Goal: Task Accomplishment & Management: Complete application form

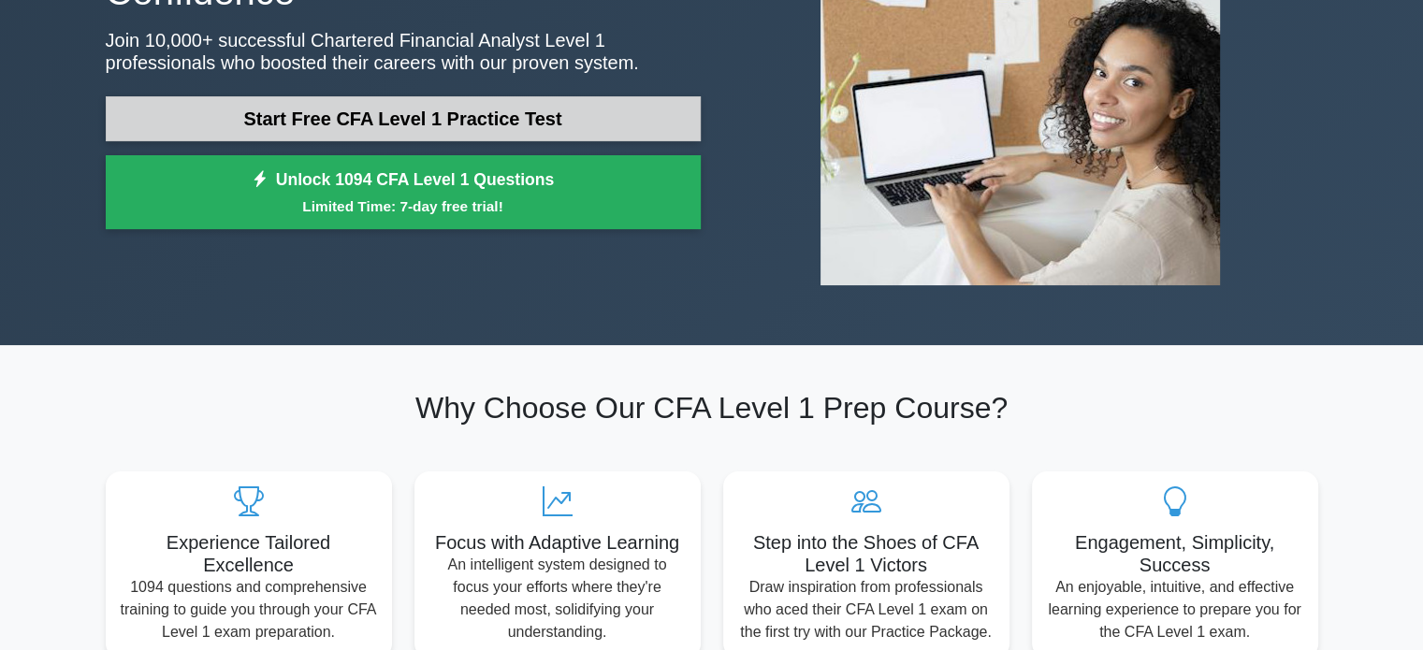
click at [415, 134] on link "Start Free CFA Level 1 Practice Test" at bounding box center [403, 118] width 595 height 45
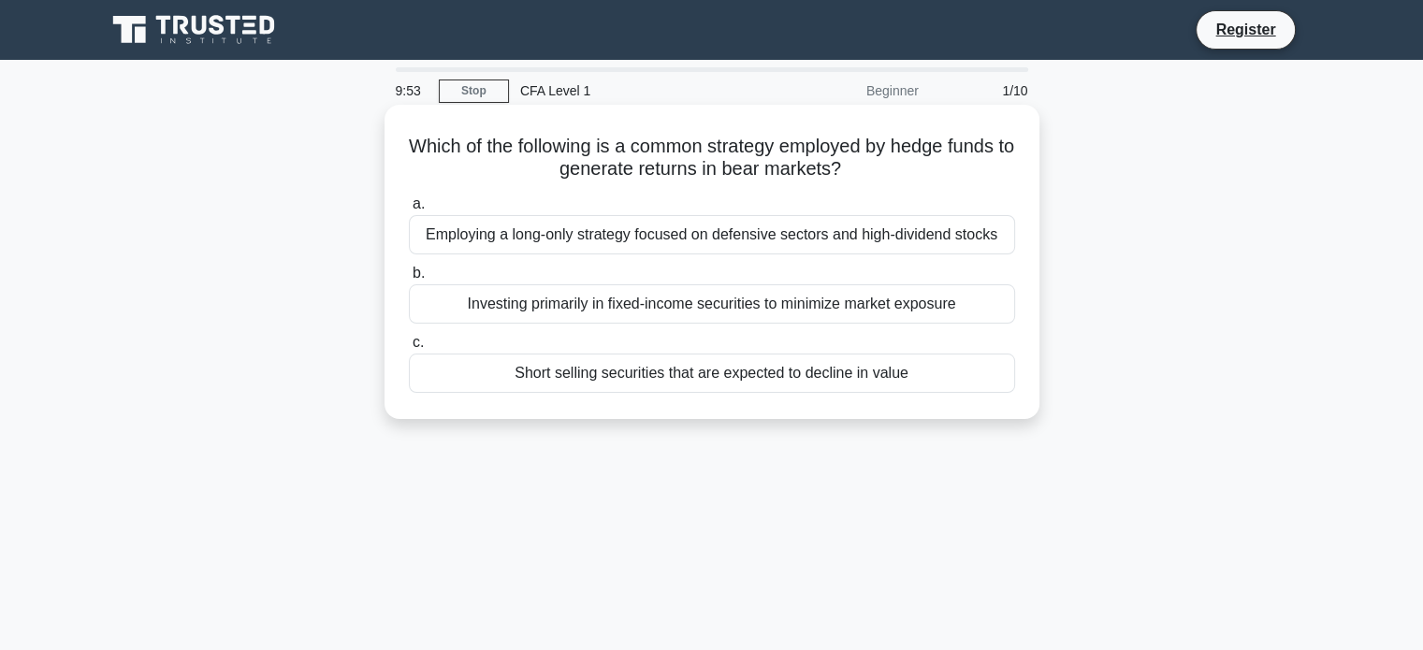
click at [569, 317] on div "Investing primarily in fixed-income securities to minimize market exposure" at bounding box center [712, 303] width 606 height 39
click at [409, 280] on input "b. Investing primarily in fixed-income securities to minimize market exposure" at bounding box center [409, 274] width 0 height 12
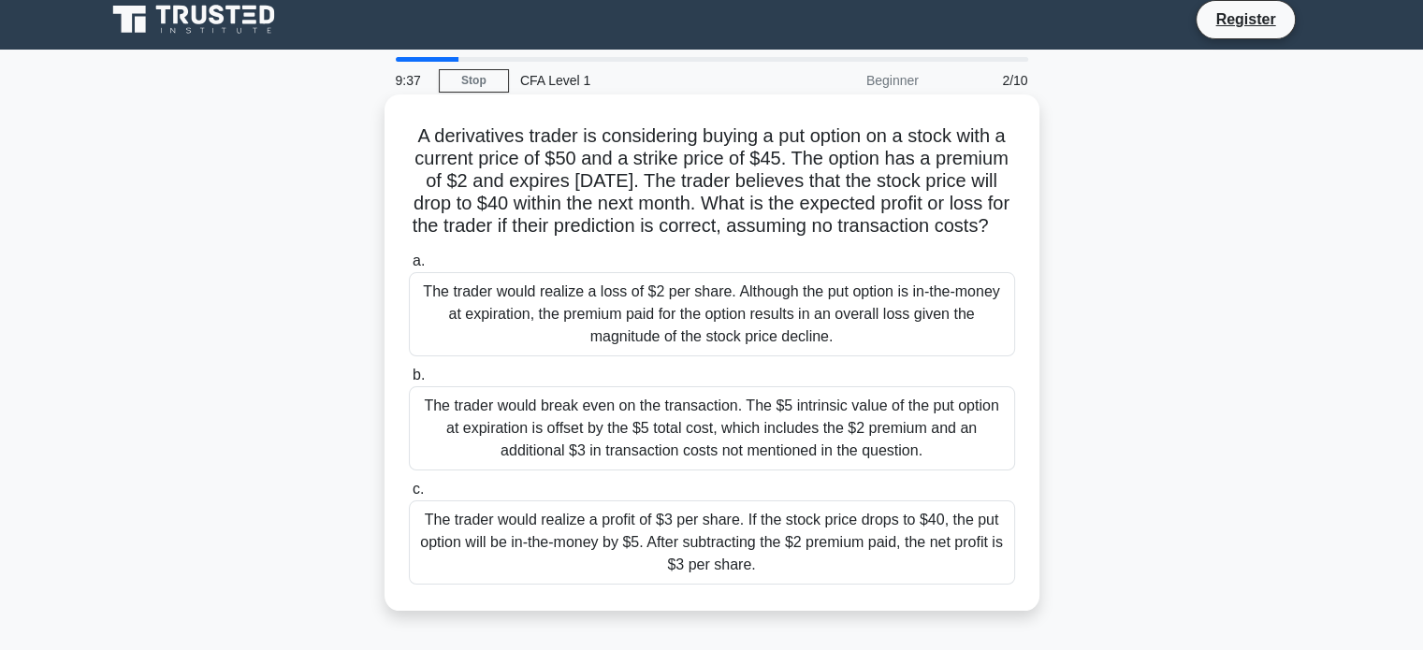
scroll to position [103, 0]
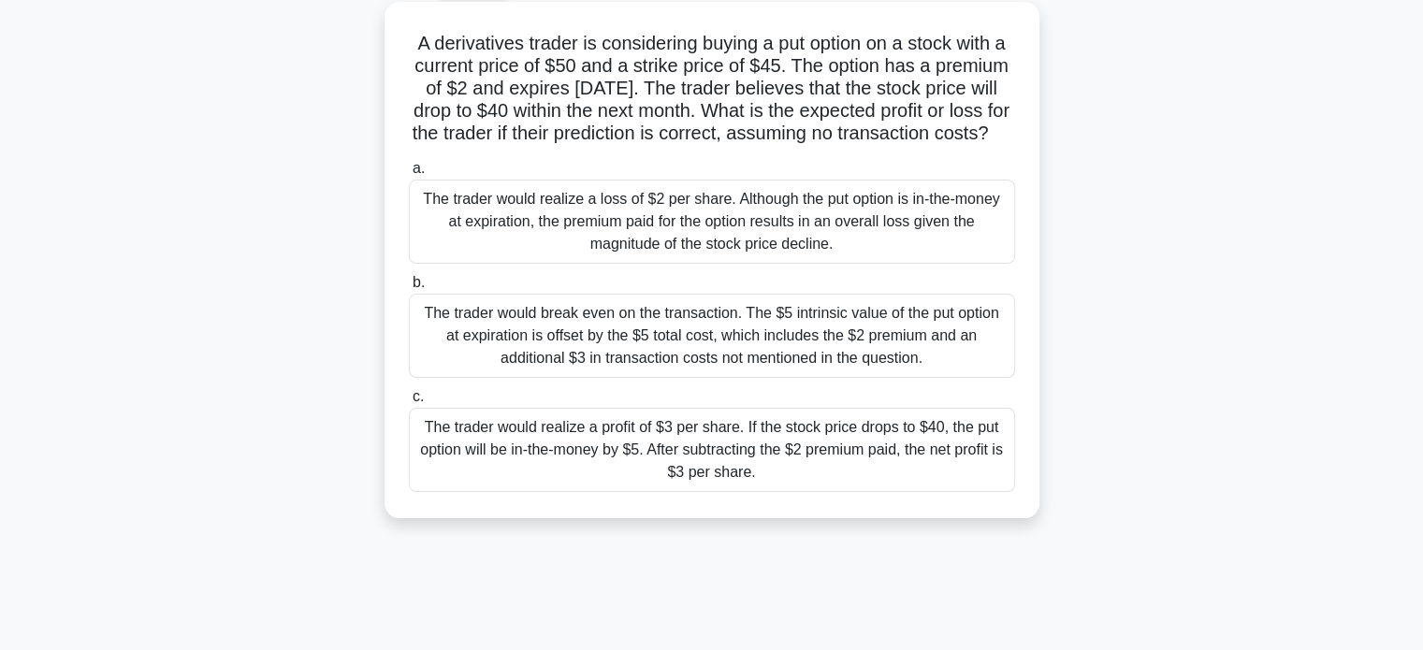
click at [651, 355] on div "The trader would break even on the transaction. The $5 intrinsic value of the p…" at bounding box center [712, 336] width 606 height 84
click at [409, 289] on input "b. The trader would break even on the transaction. The $5 intrinsic value of th…" at bounding box center [409, 283] width 0 height 12
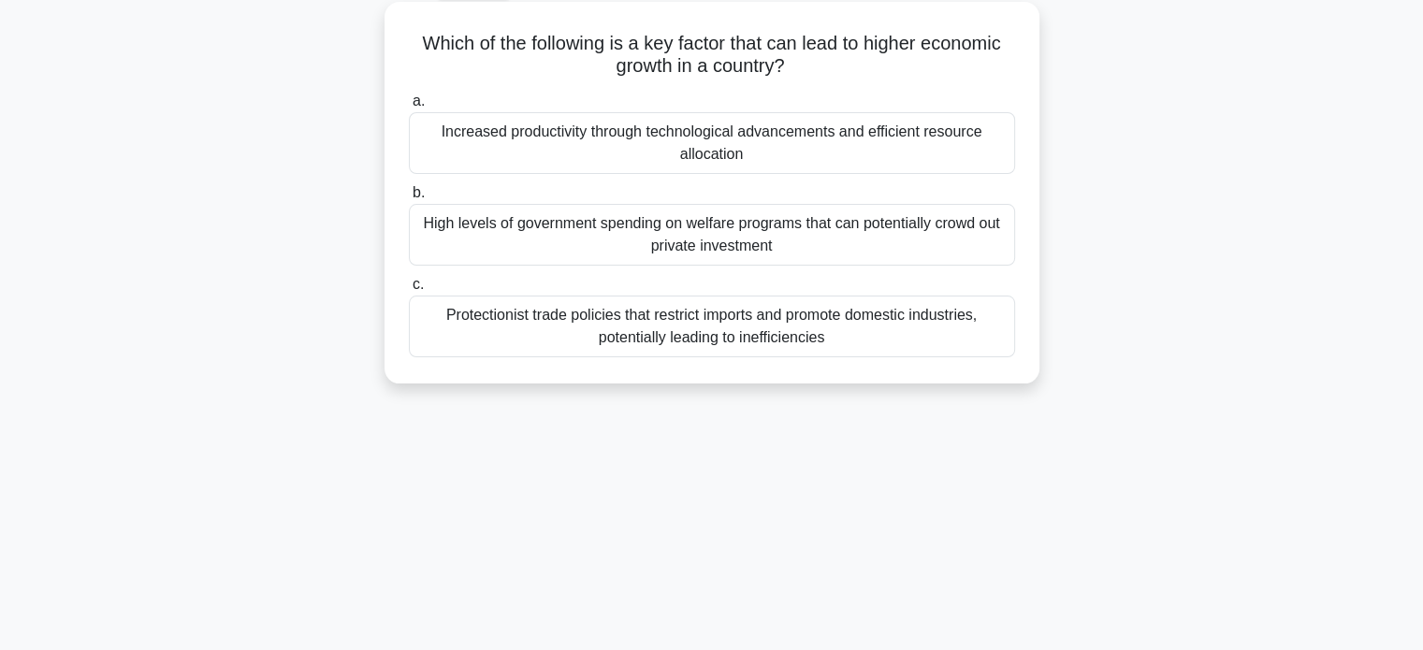
scroll to position [0, 0]
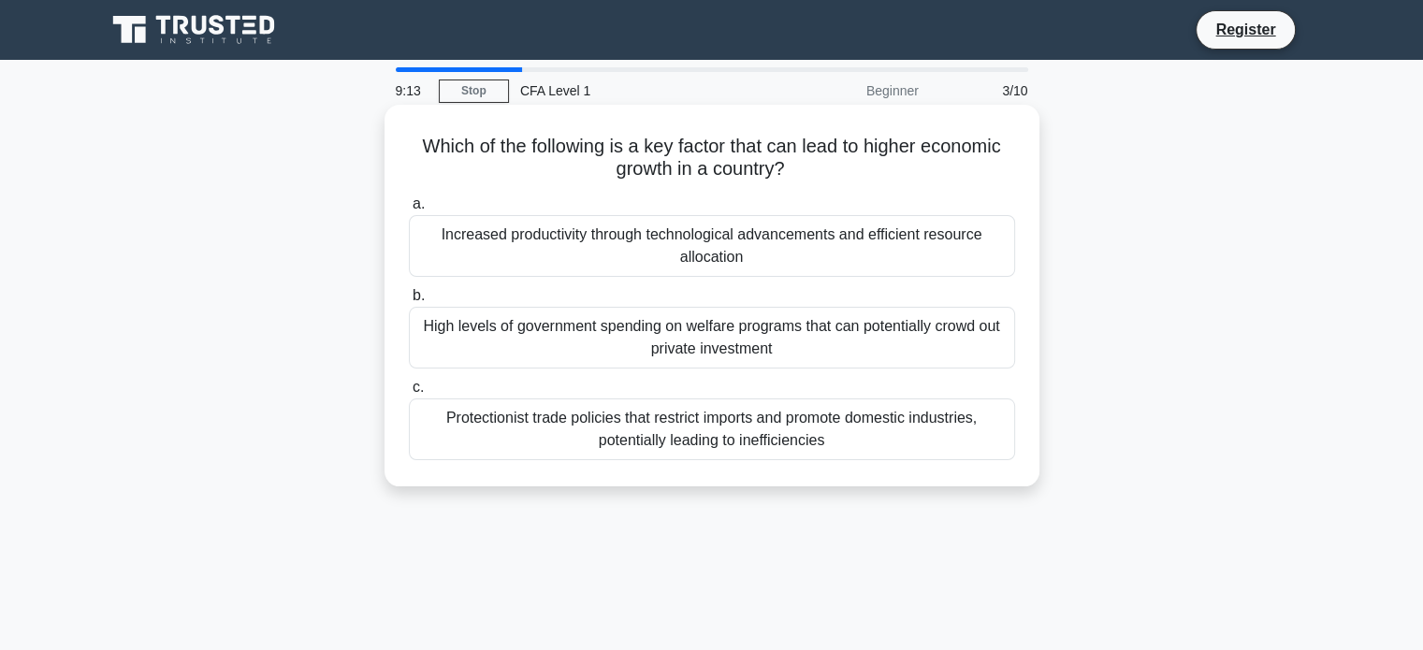
click at [648, 236] on div "Increased productivity through technological advancements and efficient resourc…" at bounding box center [712, 246] width 606 height 62
click at [409, 211] on input "a. Increased productivity through technological advancements and efficient reso…" at bounding box center [409, 204] width 0 height 12
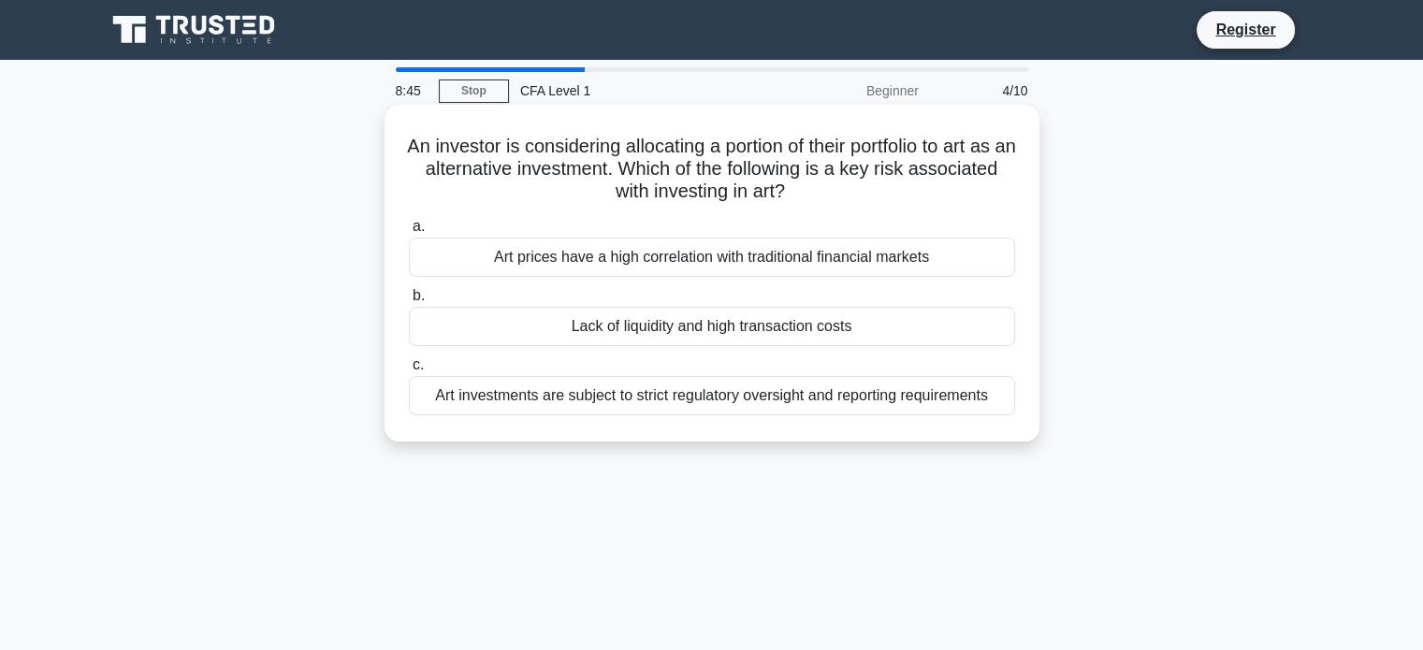
click at [674, 328] on div "Lack of liquidity and high transaction costs" at bounding box center [712, 326] width 606 height 39
click at [409, 302] on input "b. Lack of liquidity and high transaction costs" at bounding box center [409, 296] width 0 height 12
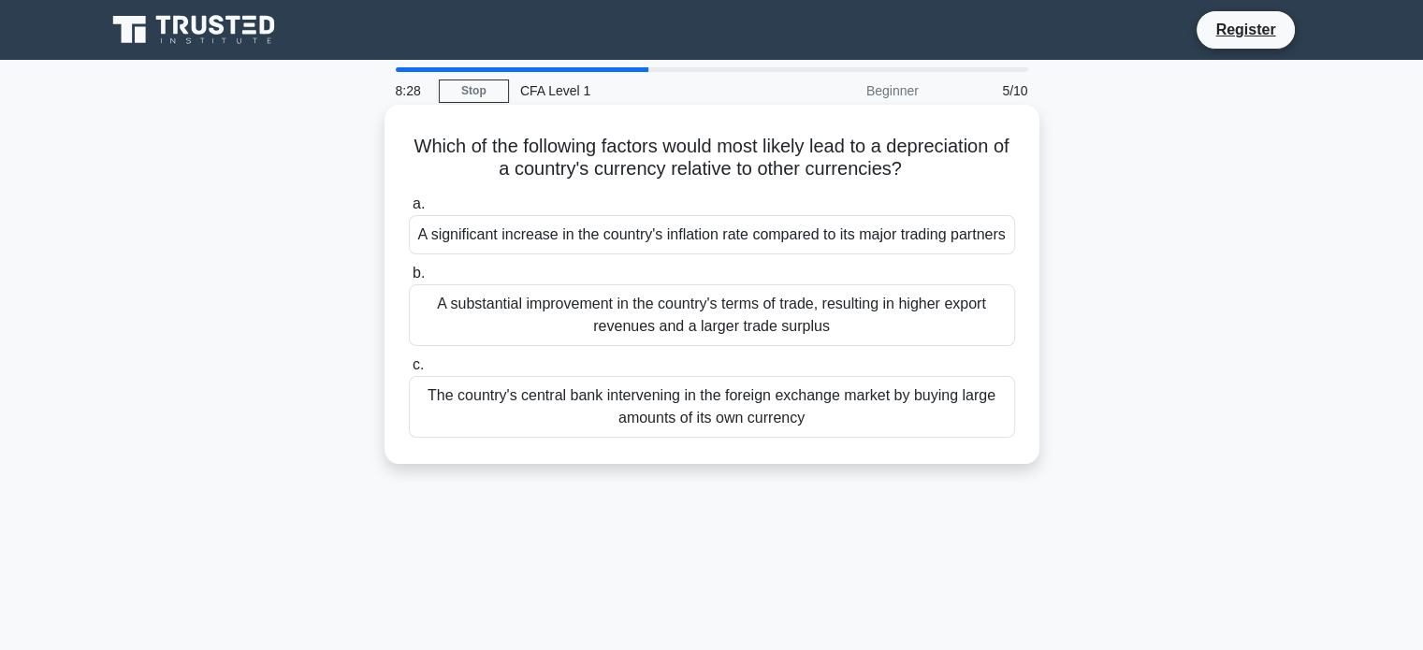
click at [575, 388] on label "c. The country's central bank intervening in the foreign exchange market by buy…" at bounding box center [712, 396] width 606 height 84
click at [409, 371] on input "c. The country's central bank intervening in the foreign exchange market by buy…" at bounding box center [409, 365] width 0 height 12
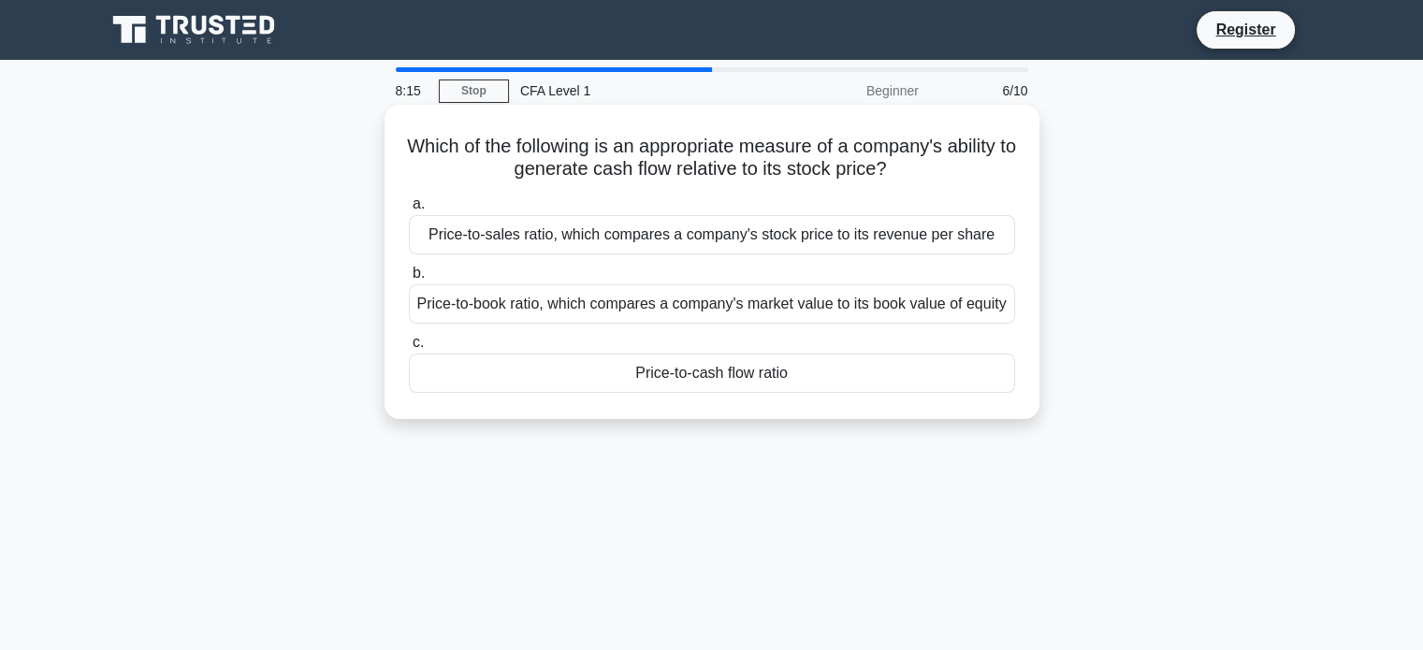
click at [651, 318] on div "Price-to-book ratio, which compares a company's market value to its book value …" at bounding box center [712, 303] width 606 height 39
click at [409, 280] on input "b. Price-to-book ratio, which compares a company's market value to its book val…" at bounding box center [409, 274] width 0 height 12
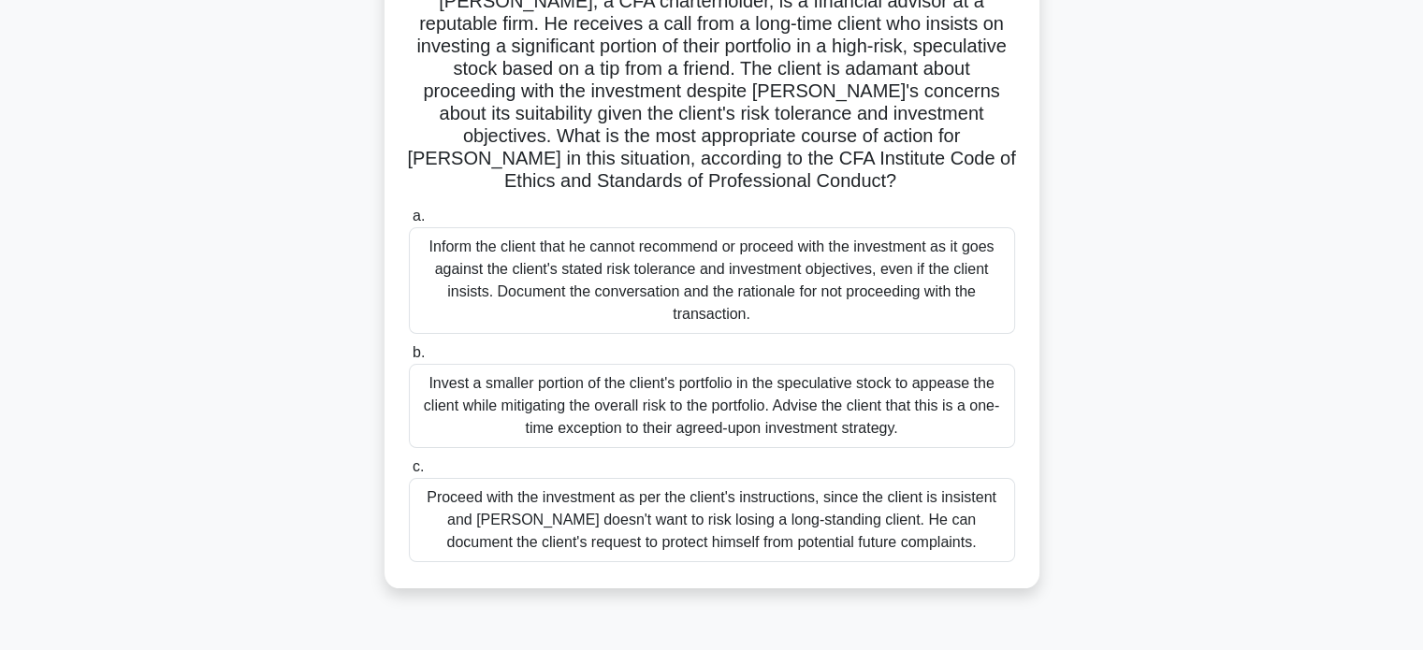
scroll to position [182, 0]
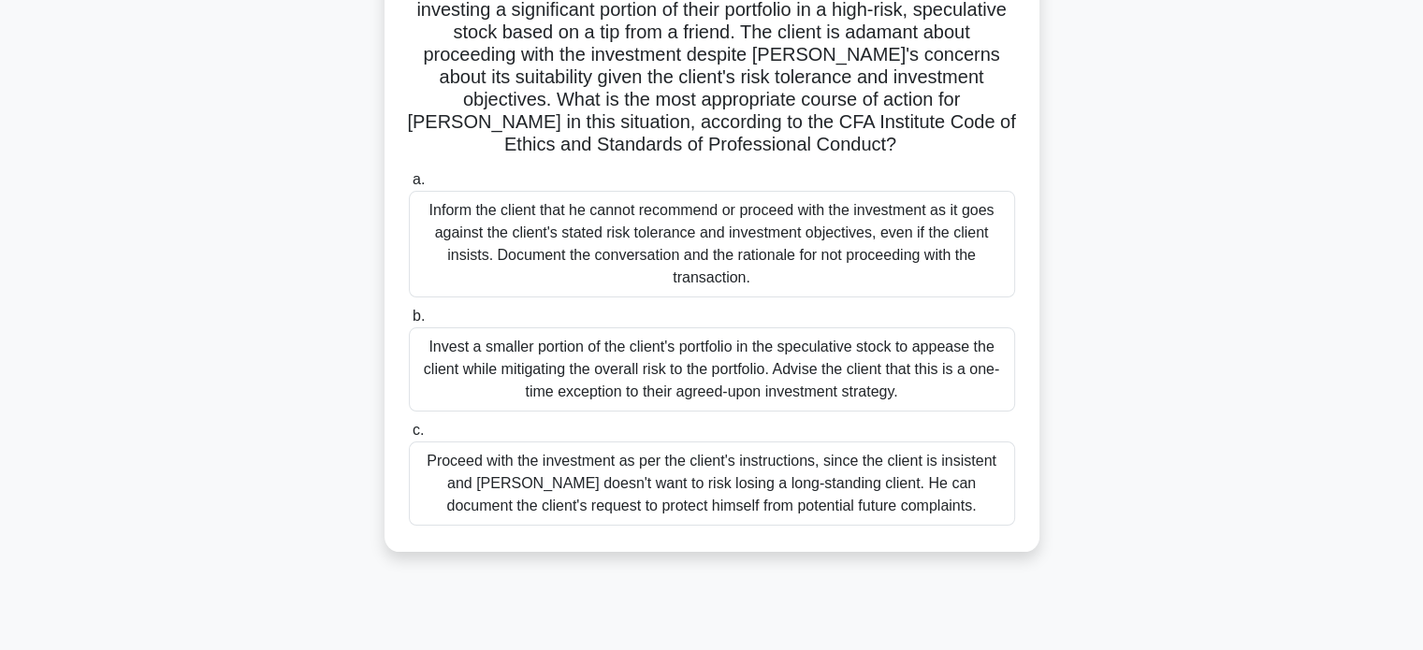
click at [612, 369] on div "Invest a smaller portion of the client's portfolio in the speculative stock to …" at bounding box center [712, 370] width 606 height 84
click at [409, 323] on input "b. Invest a smaller portion of the client's portfolio in the speculative stock …" at bounding box center [409, 317] width 0 height 12
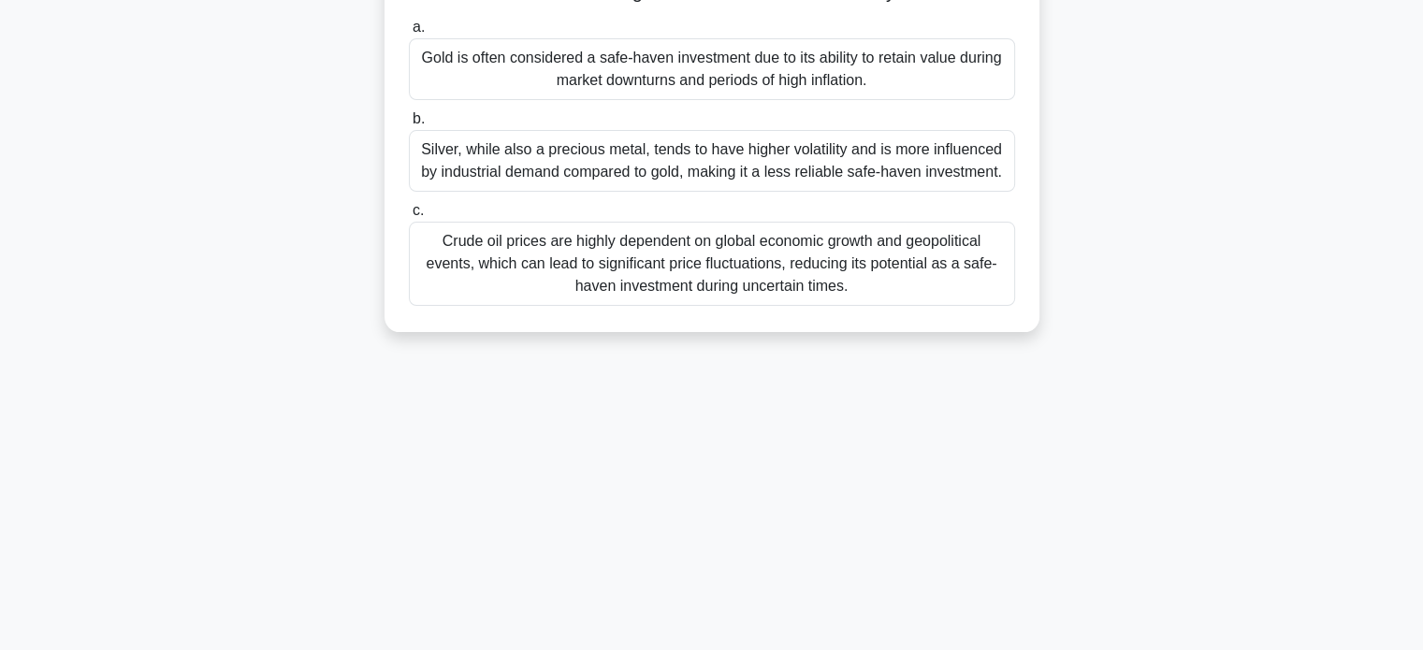
scroll to position [0, 0]
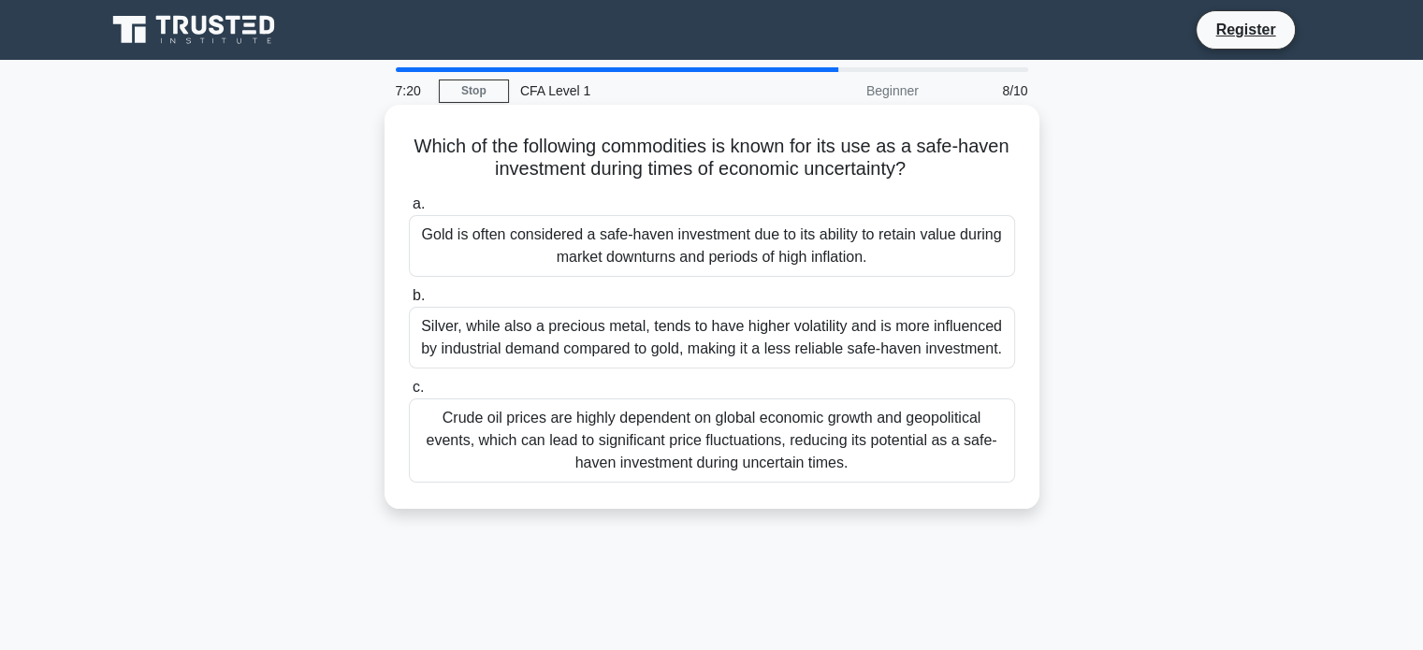
click at [634, 336] on div "Silver, while also a precious metal, tends to have higher volatility and is mor…" at bounding box center [712, 338] width 606 height 62
click at [409, 302] on input "b. Silver, while also a precious metal, tends to have higher volatility and is …" at bounding box center [409, 296] width 0 height 12
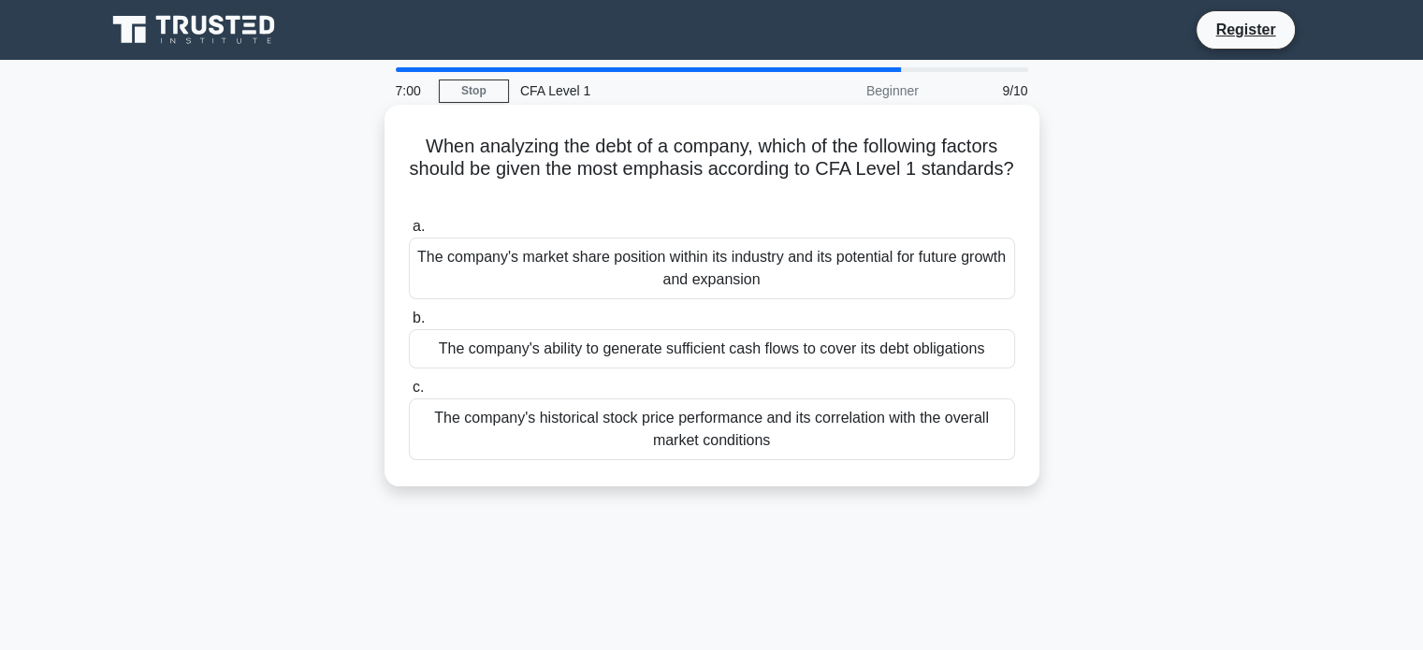
click at [670, 444] on div "The company's historical stock price performance and its correlation with the o…" at bounding box center [712, 430] width 606 height 62
click at [409, 394] on input "c. The company's historical stock price performance and its correlation with th…" at bounding box center [409, 388] width 0 height 12
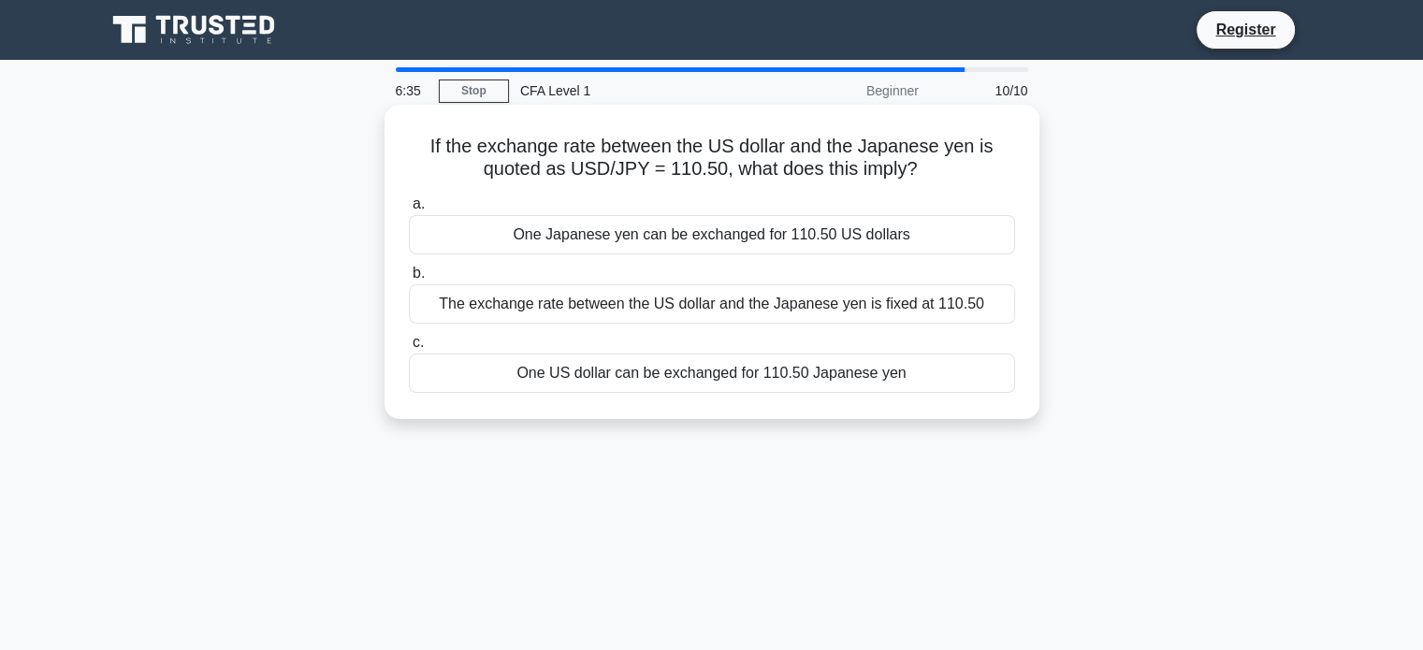
click at [621, 310] on div "The exchange rate between the US dollar and the Japanese yen is fixed at 110.50" at bounding box center [712, 303] width 606 height 39
click at [409, 280] on input "b. The exchange rate between the US dollar and the Japanese yen is fixed at 110…" at bounding box center [409, 274] width 0 height 12
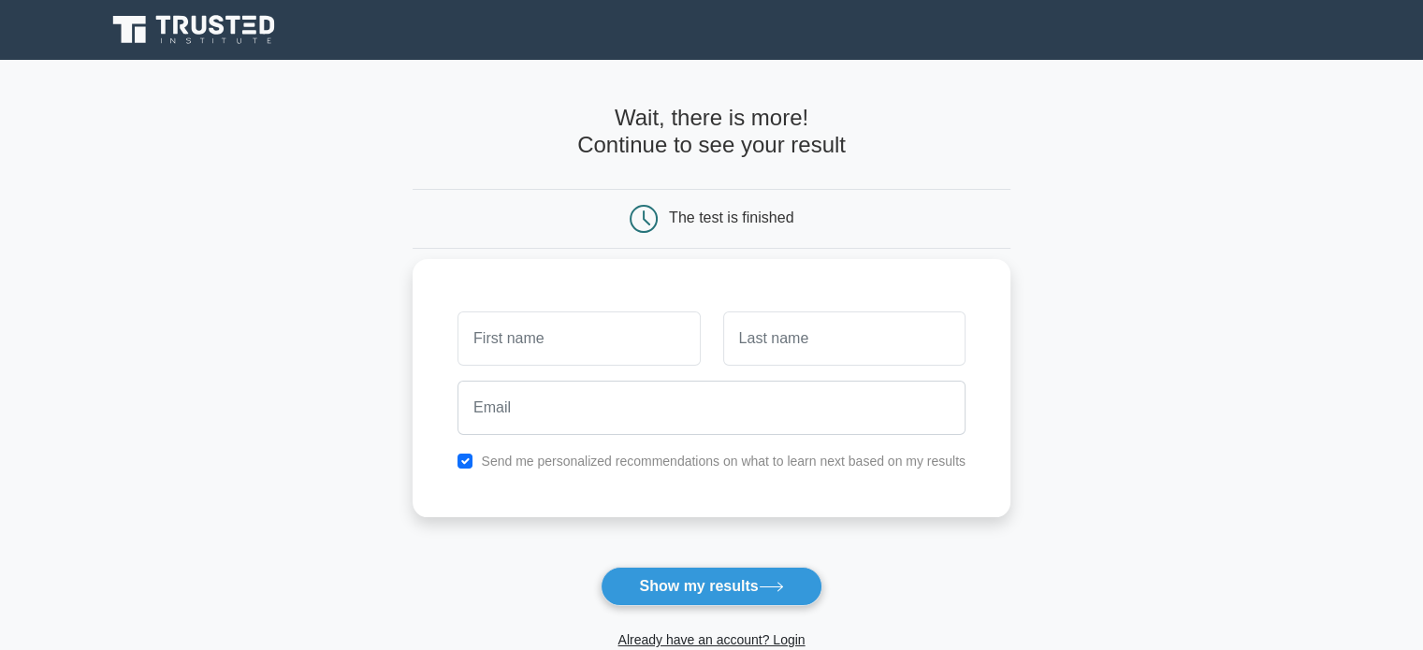
type input "v"
type input "n"
click at [695, 595] on button "Show my results" at bounding box center [711, 586] width 221 height 39
type input "n [PERSON_NAME]"
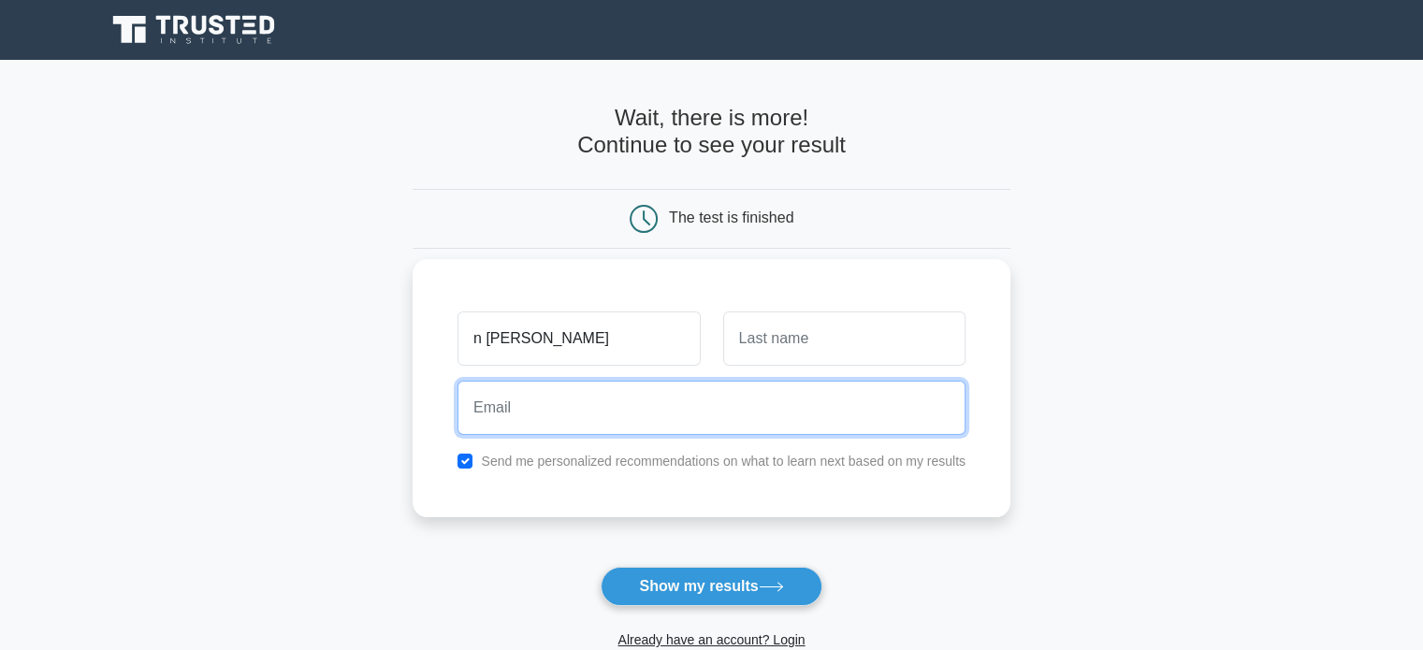
click at [576, 400] on input "email" at bounding box center [712, 408] width 508 height 54
type input "[EMAIL_ADDRESS][DOMAIN_NAME]"
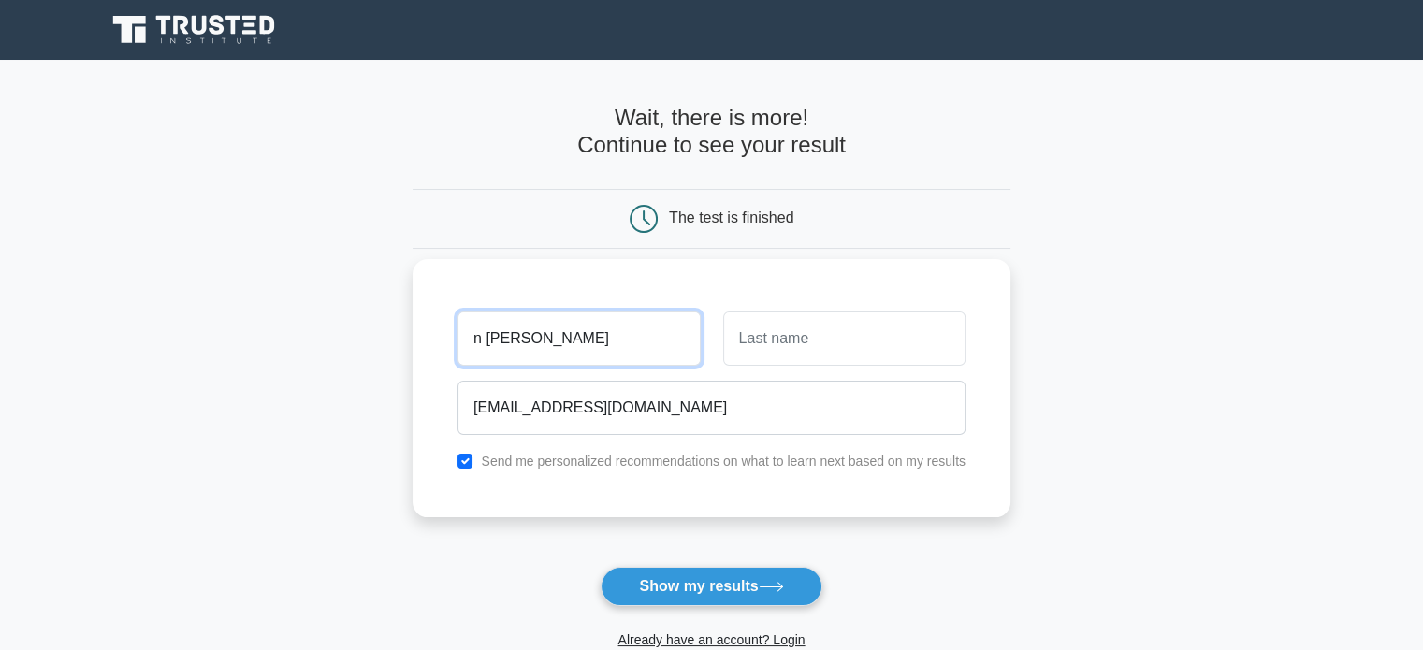
click at [498, 350] on input "n [PERSON_NAME]" at bounding box center [579, 339] width 242 height 54
click at [483, 340] on input "n [PERSON_NAME]" at bounding box center [579, 339] width 242 height 54
click at [544, 349] on input "N [PERSON_NAME]" at bounding box center [579, 339] width 242 height 54
drag, startPoint x: 544, startPoint y: 349, endPoint x: 501, endPoint y: 347, distance: 43.1
click at [501, 347] on input "N [PERSON_NAME]" at bounding box center [579, 339] width 242 height 54
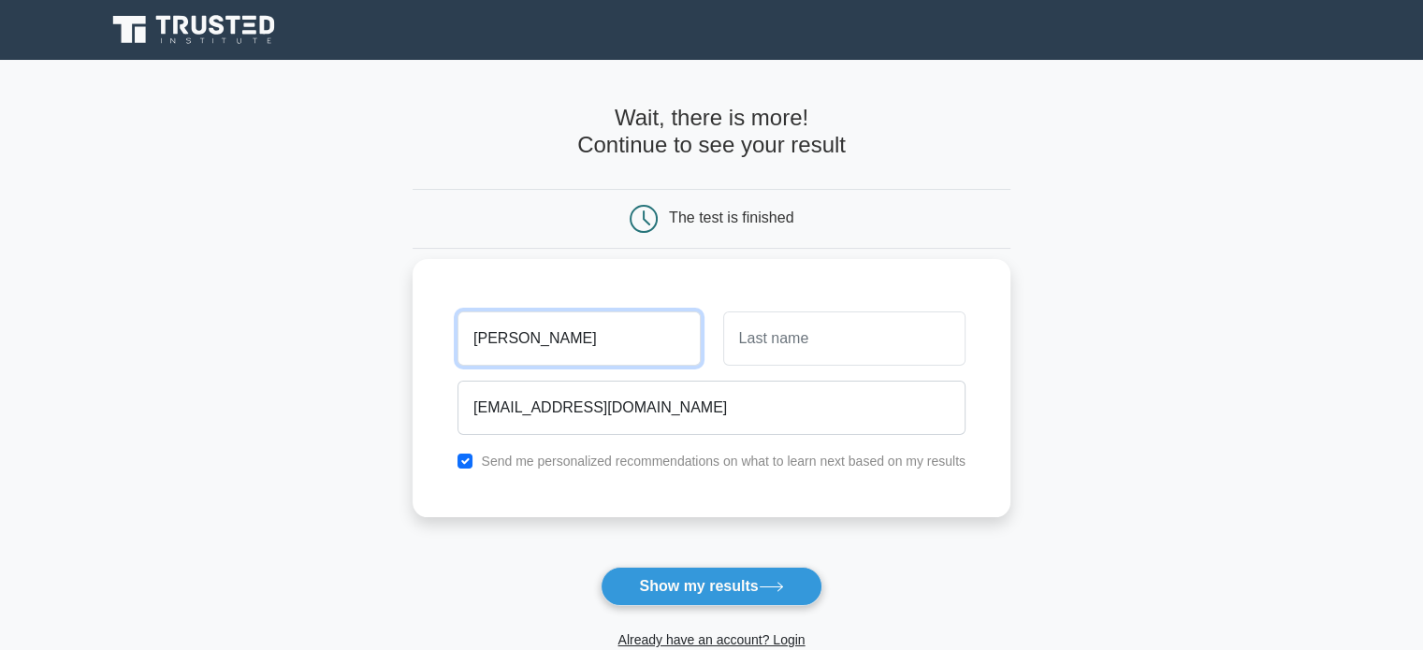
type input "[PERSON_NAME]"
click at [742, 351] on input "text" at bounding box center [844, 339] width 242 height 54
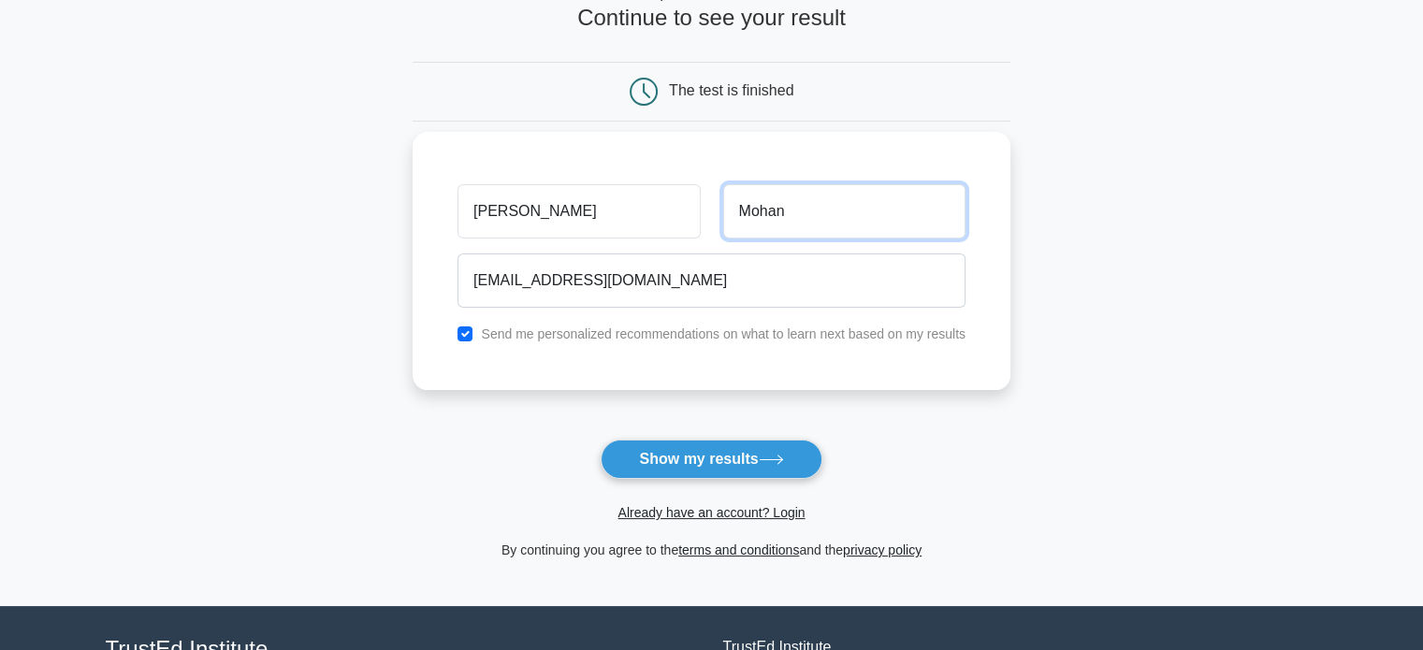
scroll to position [129, 0]
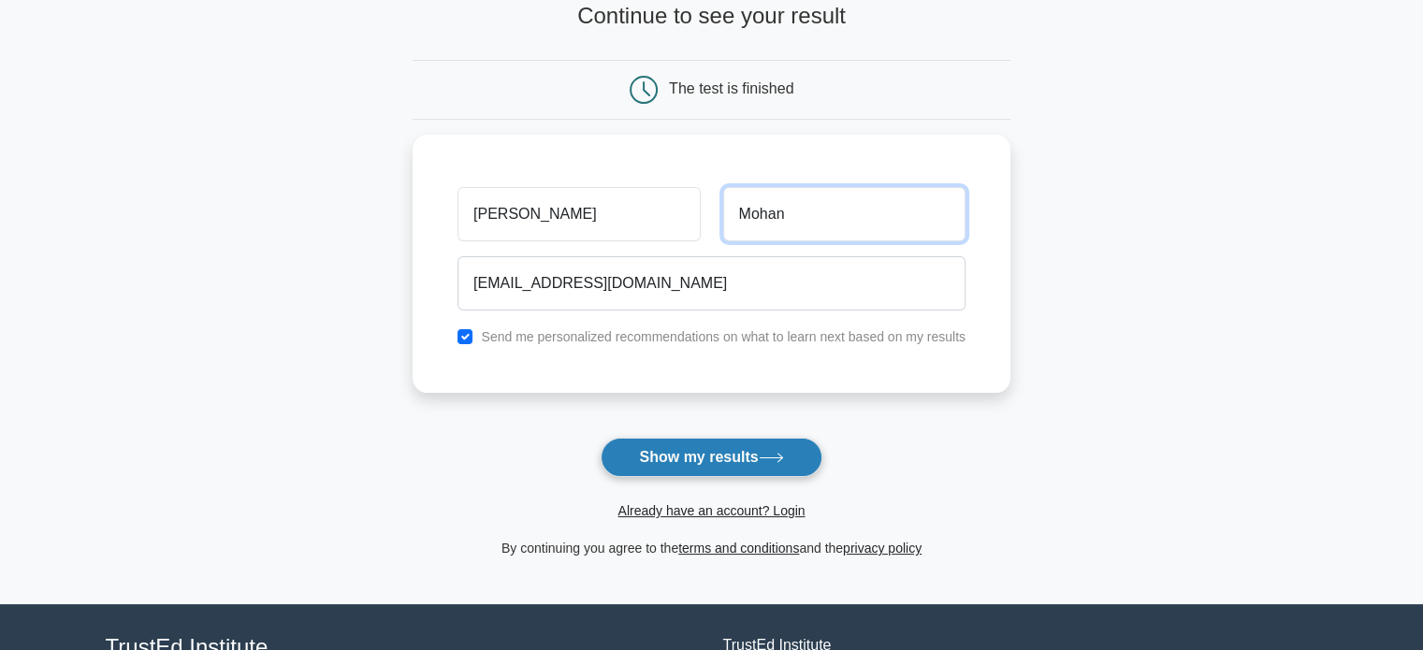
type input "Mohan"
click at [729, 467] on button "Show my results" at bounding box center [711, 457] width 221 height 39
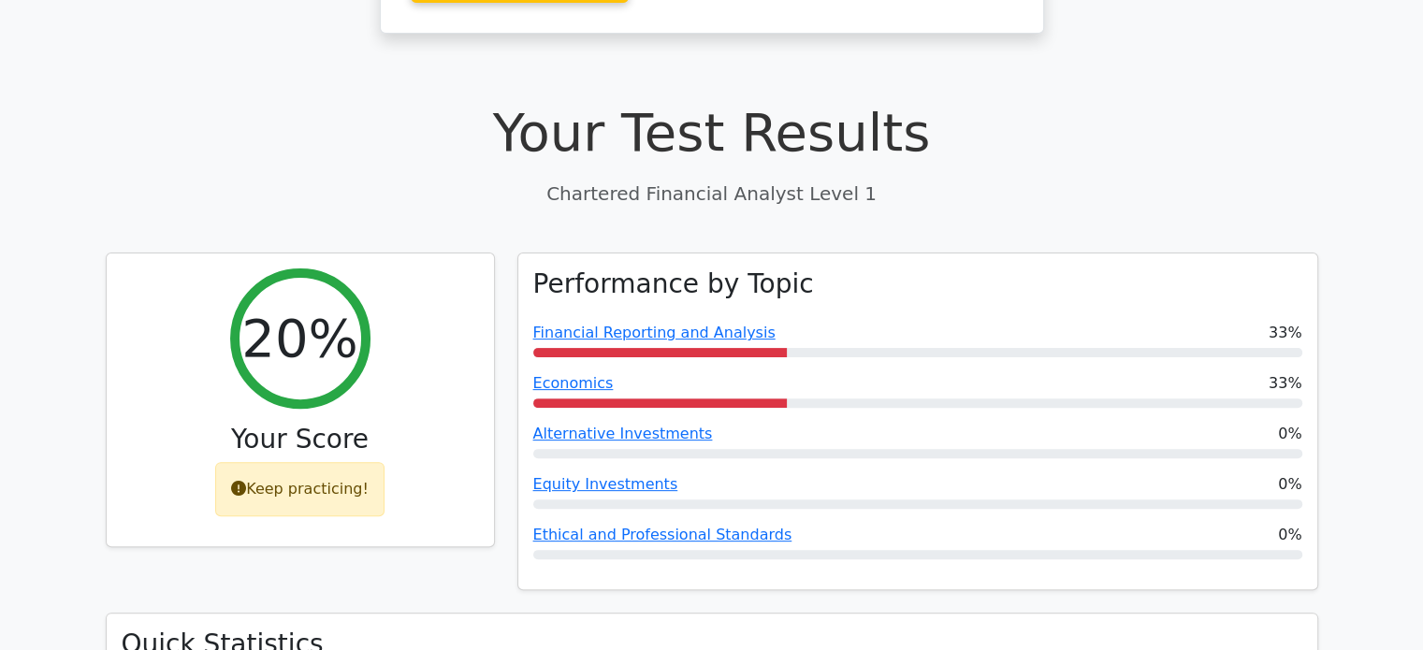
scroll to position [475, 0]
